Goal: Check status: Check status

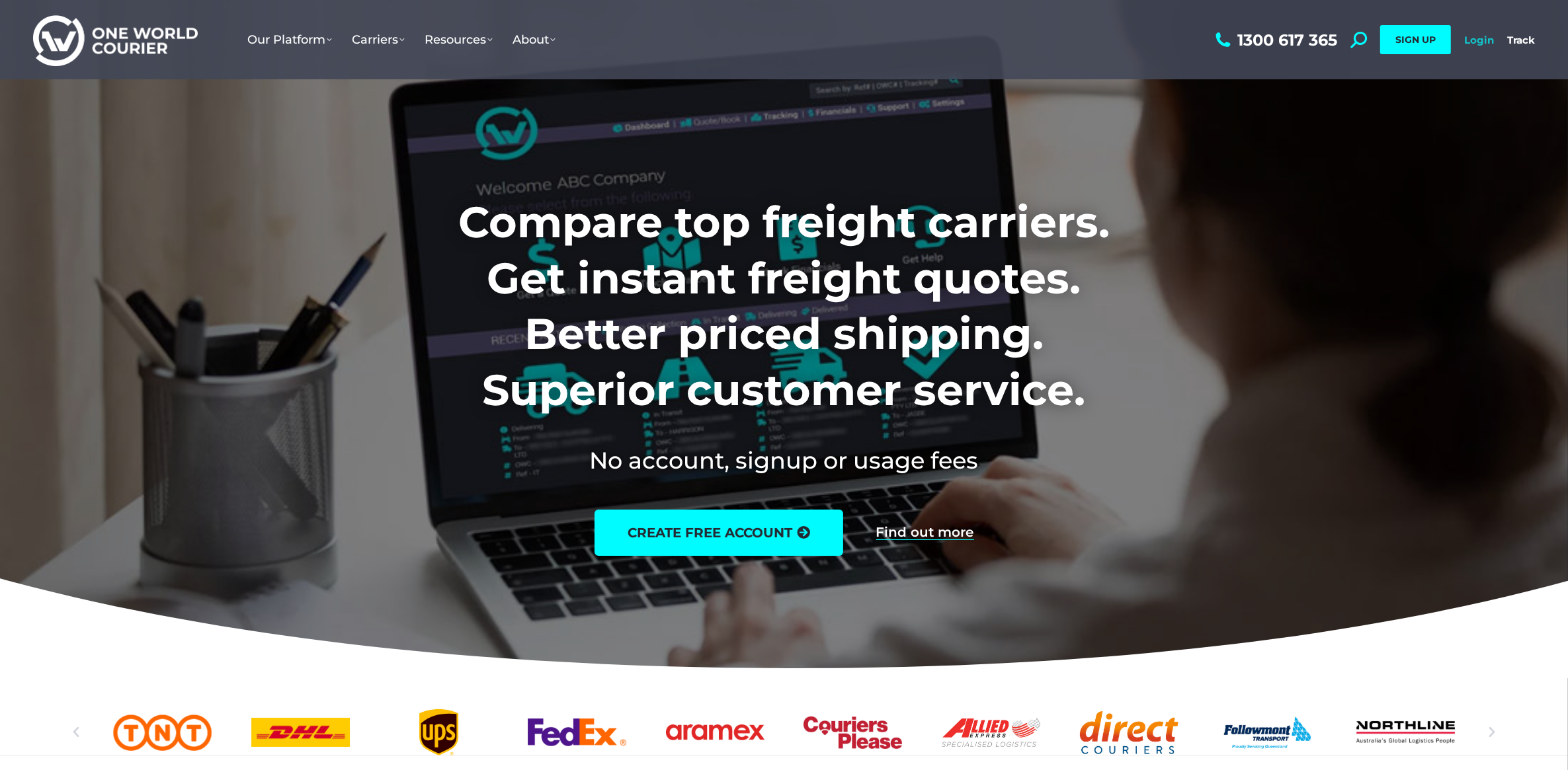
click at [1473, 40] on link "Login" at bounding box center [1479, 40] width 30 height 13
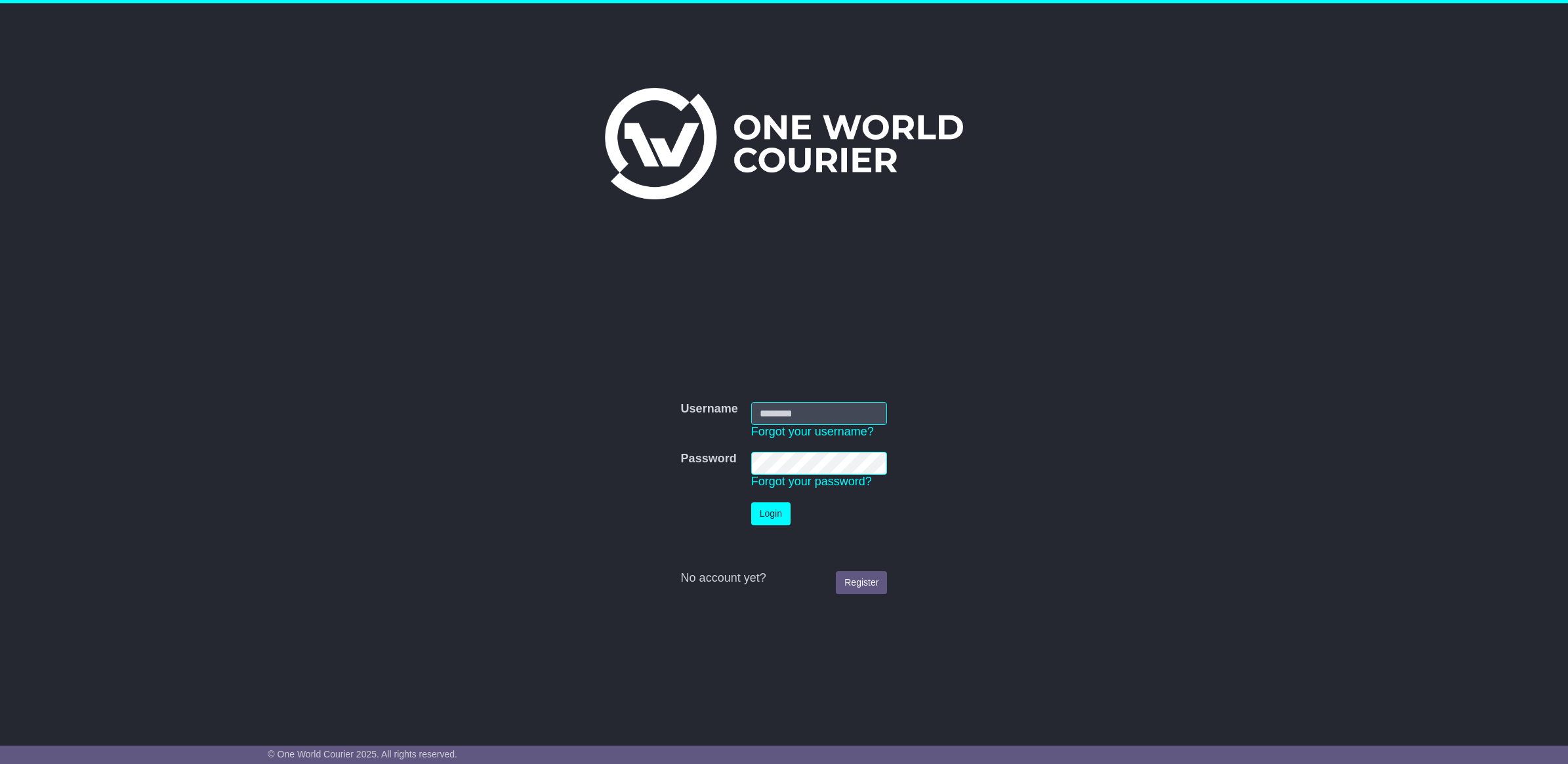
type input "**********"
click at [764, 525] on button "Login" at bounding box center [771, 514] width 39 height 23
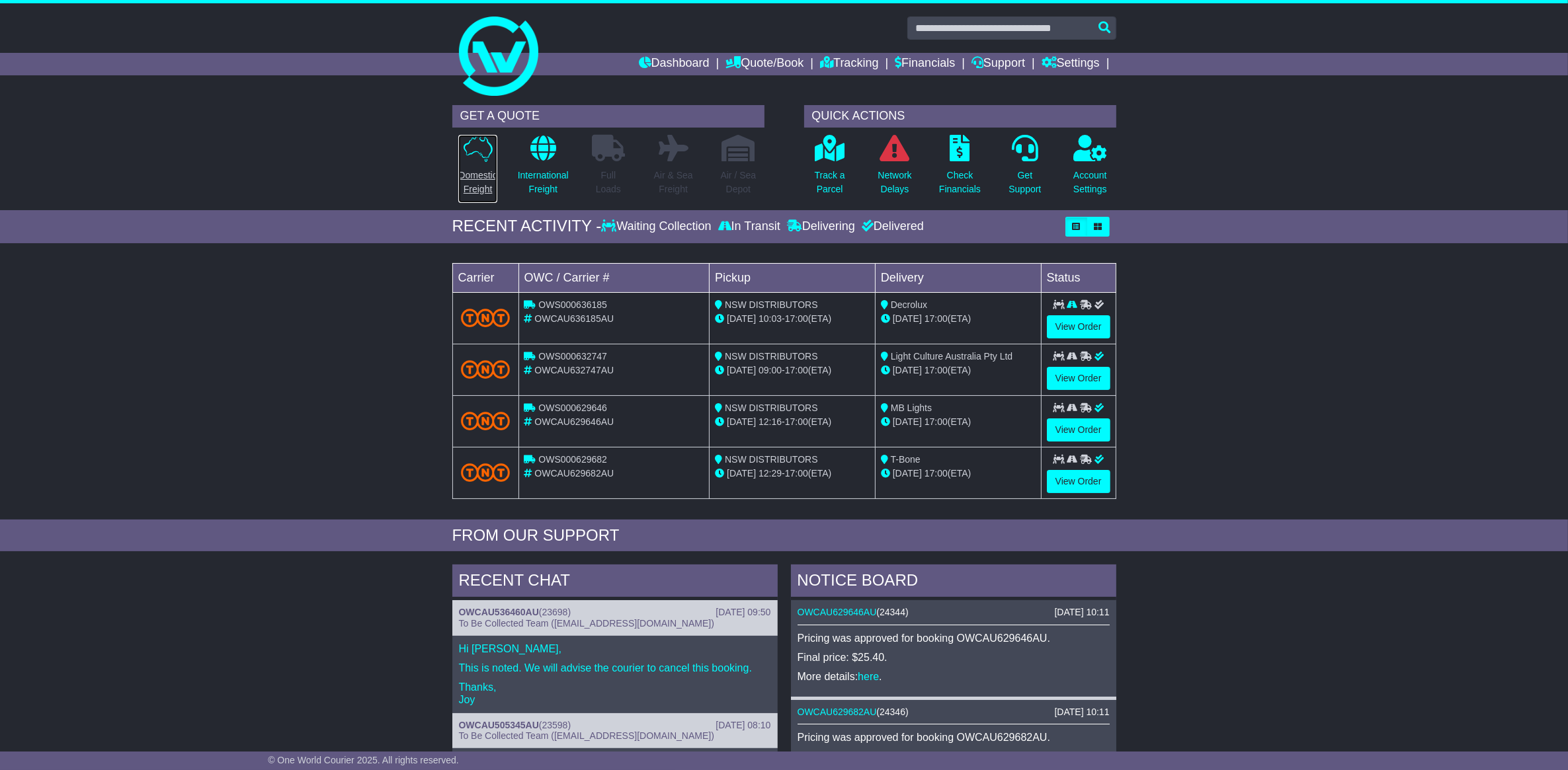
click at [474, 187] on p "Domestic Freight" at bounding box center [477, 182] width 38 height 28
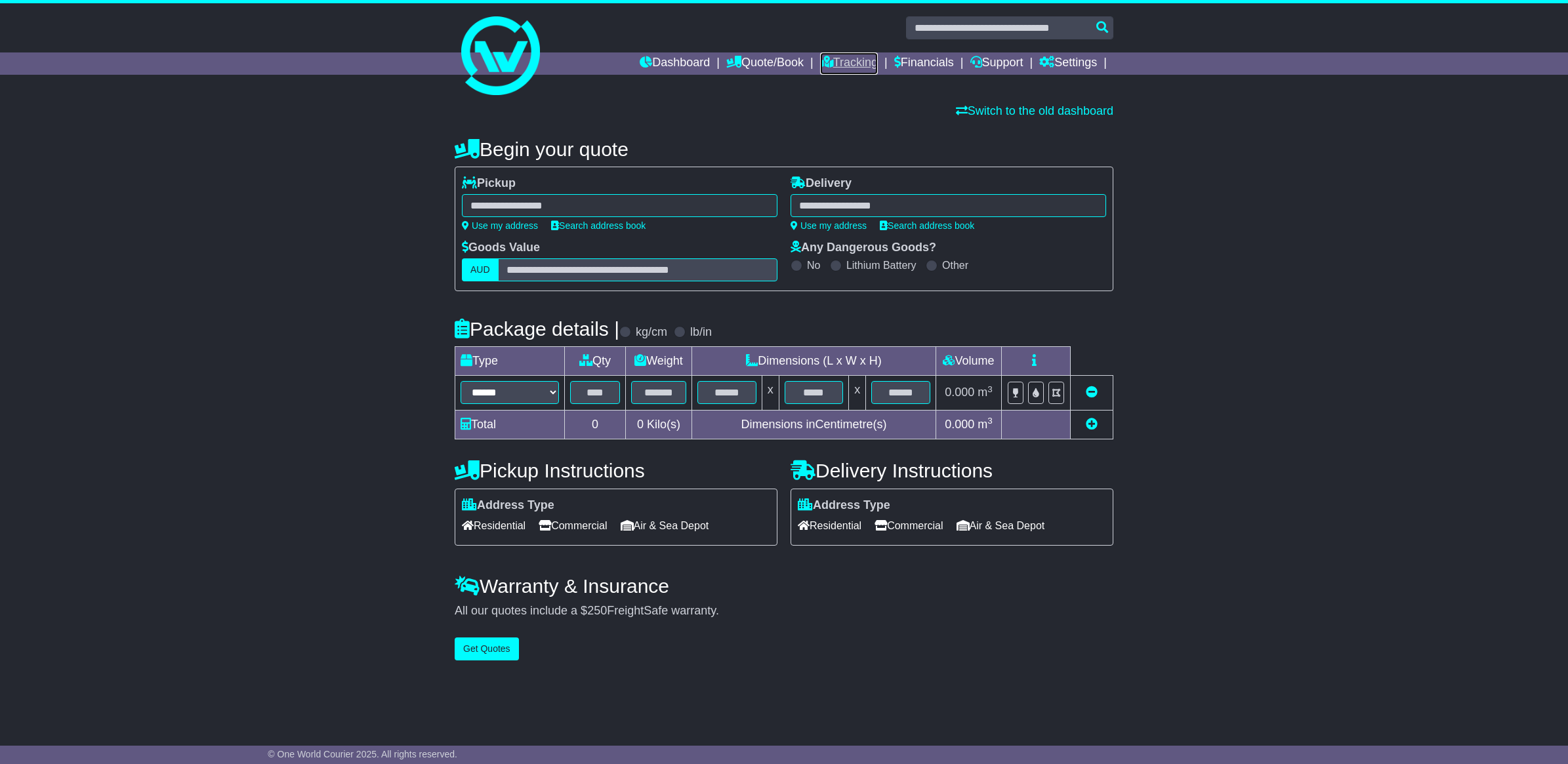
click at [830, 66] on link "Tracking" at bounding box center [849, 63] width 58 height 22
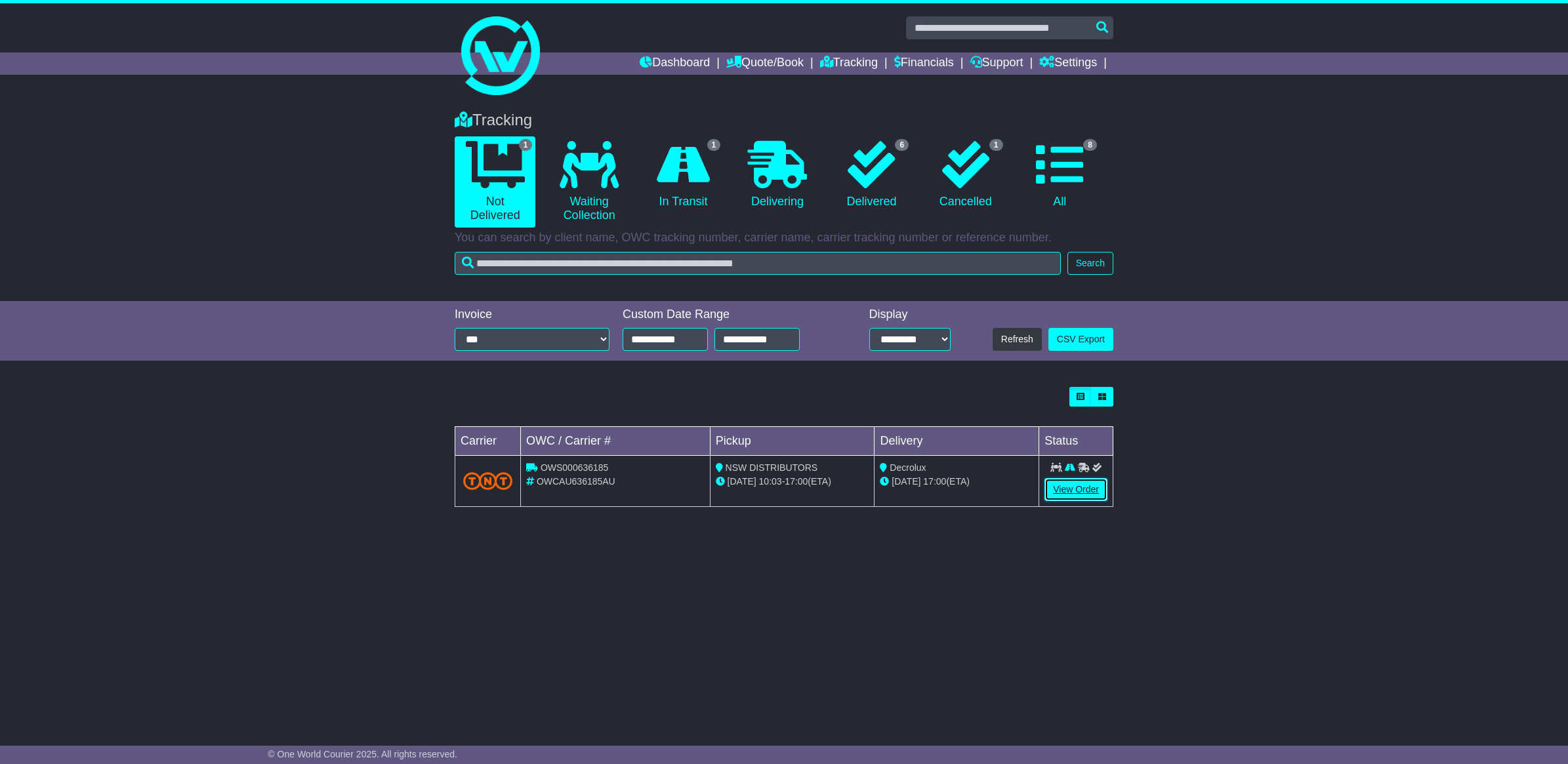
click at [1088, 496] on link "View Order" at bounding box center [1076, 489] width 63 height 23
click at [1075, 485] on link "View Order" at bounding box center [1076, 489] width 63 height 23
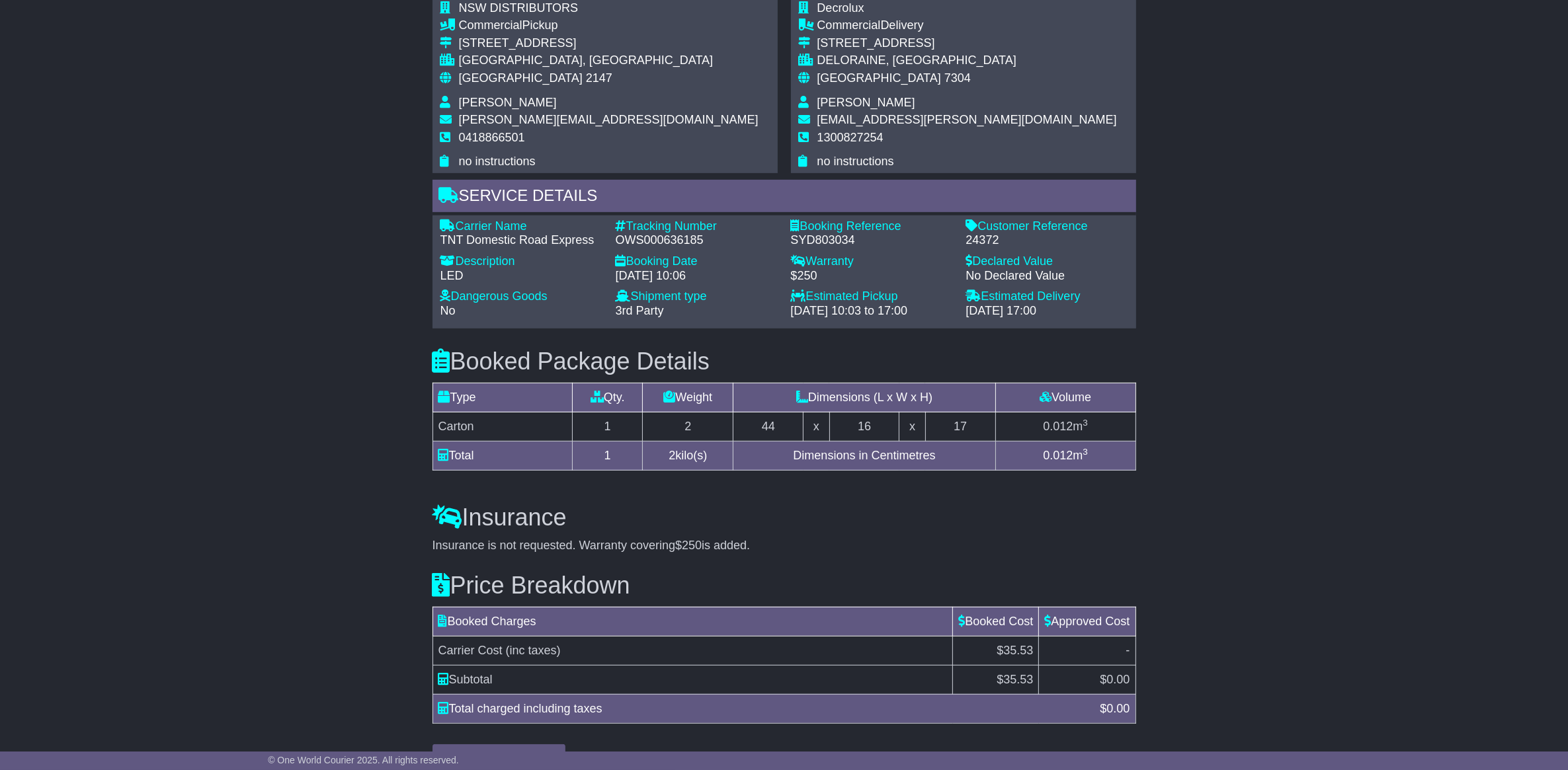
scroll to position [781, 0]
